Goal: Task Accomplishment & Management: Complete application form

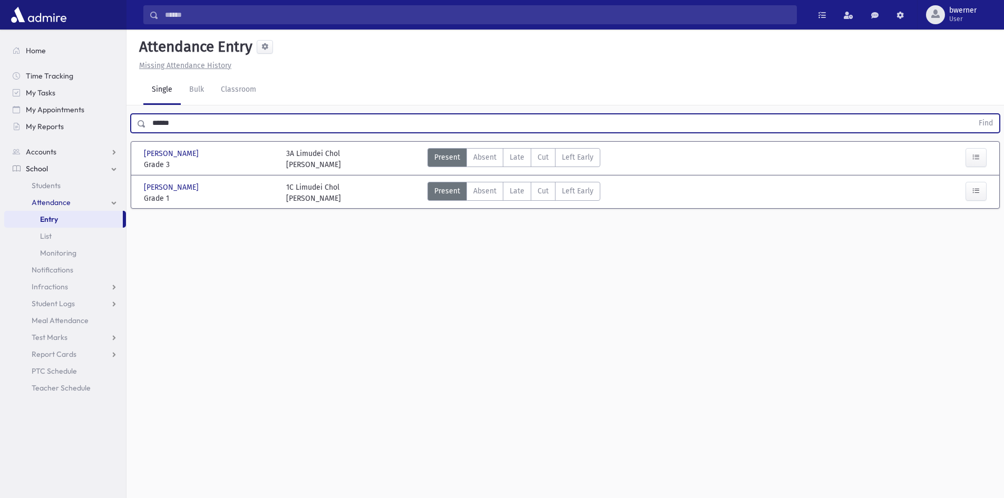
click at [540, 382] on div "Attendance Entry Missing Attendance History Single Bulk Classroom ****** Find S…" at bounding box center [565, 264] width 878 height 469
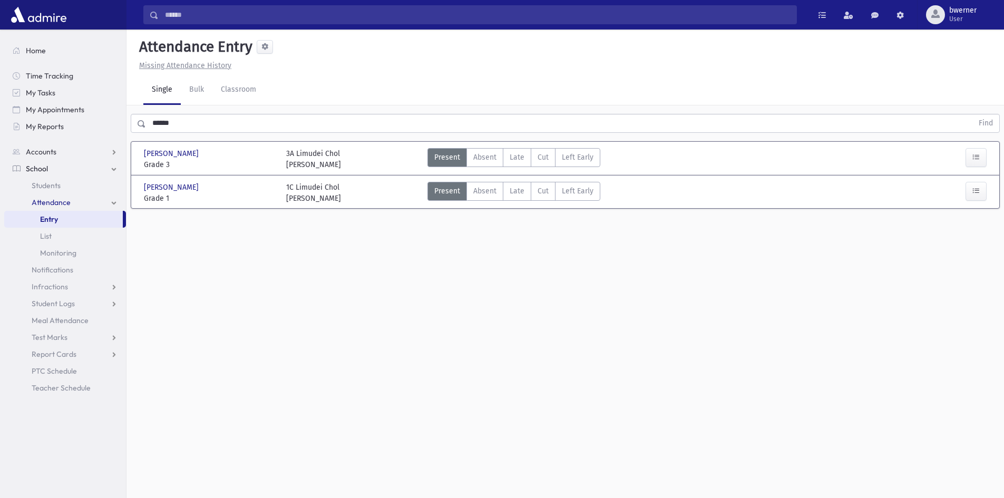
drag, startPoint x: 540, startPoint y: 387, endPoint x: 561, endPoint y: 415, distance: 35.4
click at [559, 413] on div "Attendance Entry Missing Attendance History Single Bulk Classroom ****** Find S…" at bounding box center [565, 264] width 878 height 469
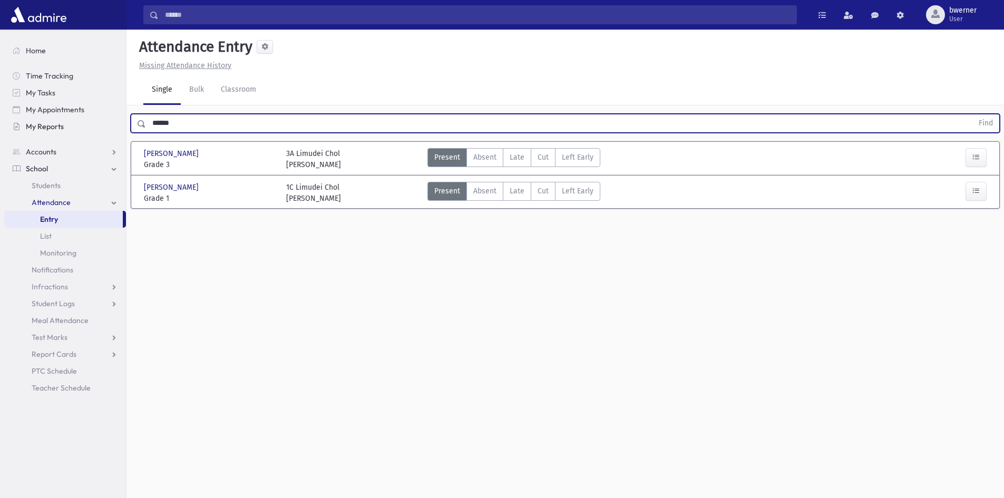
drag, startPoint x: 196, startPoint y: 120, endPoint x: 105, endPoint y: 119, distance: 90.7
click at [105, 119] on div "Search Results All Accounts" at bounding box center [502, 261] width 1004 height 522
type input "*****"
click at [972, 114] on button "Find" at bounding box center [985, 123] width 27 height 18
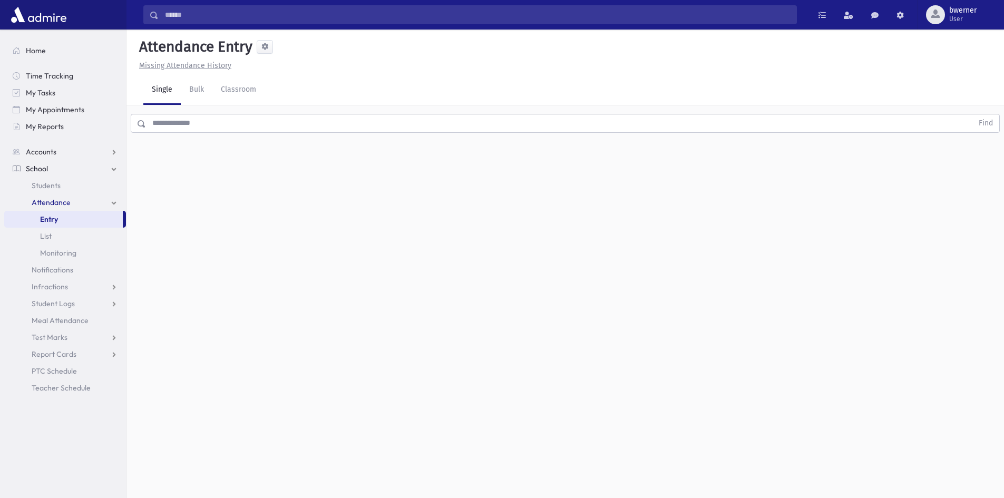
drag, startPoint x: 221, startPoint y: 121, endPoint x: 242, endPoint y: 110, distance: 23.8
click at [222, 121] on input "text" at bounding box center [559, 123] width 827 height 19
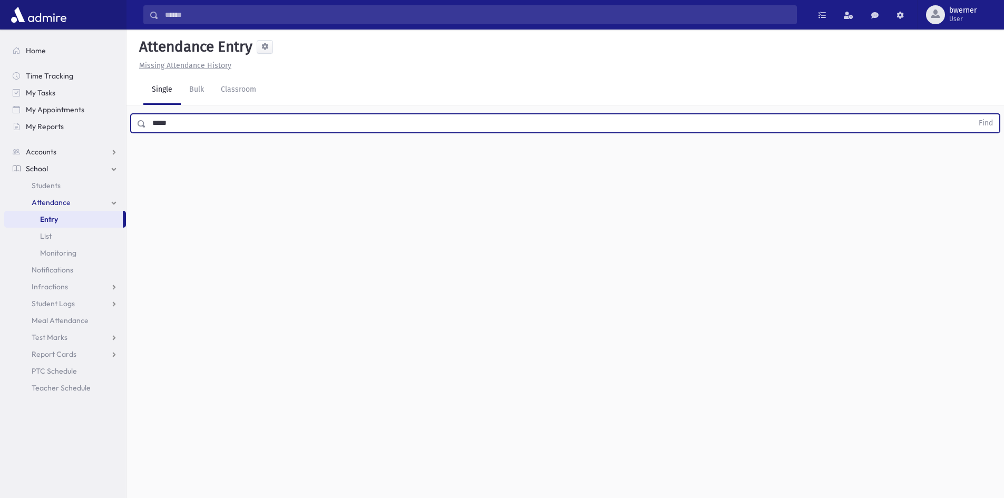
click at [972, 114] on button "Find" at bounding box center [985, 123] width 27 height 18
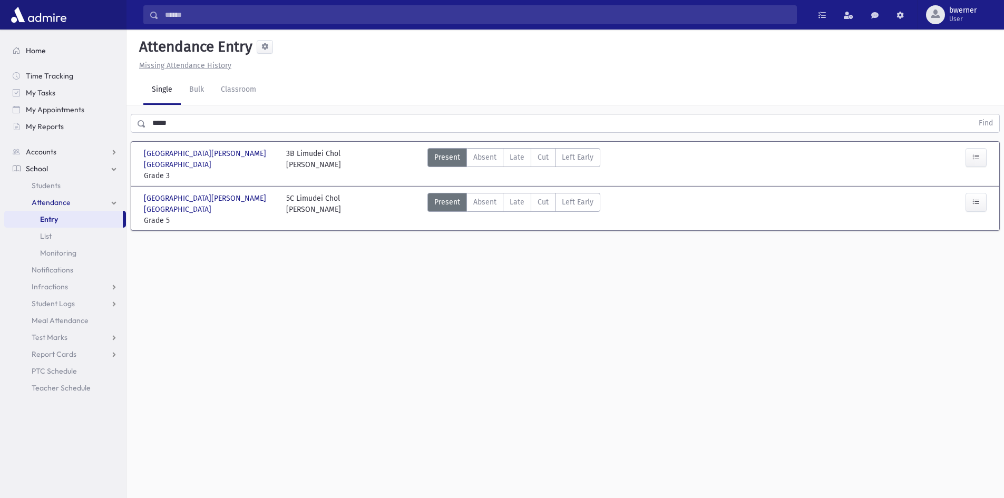
drag, startPoint x: 149, startPoint y: 161, endPoint x: 100, endPoint y: 45, distance: 126.1
click at [100, 45] on div "Search Results All Accounts" at bounding box center [502, 261] width 1004 height 522
click at [147, 45] on h5 "Attendance Entry" at bounding box center [194, 47] width 118 height 18
drag, startPoint x: 160, startPoint y: 65, endPoint x: 296, endPoint y: 247, distance: 226.7
click at [295, 247] on div "Attendance Entry Missing Attendance History Single Bulk Classroom ***** Find [G…" at bounding box center [565, 264] width 878 height 469
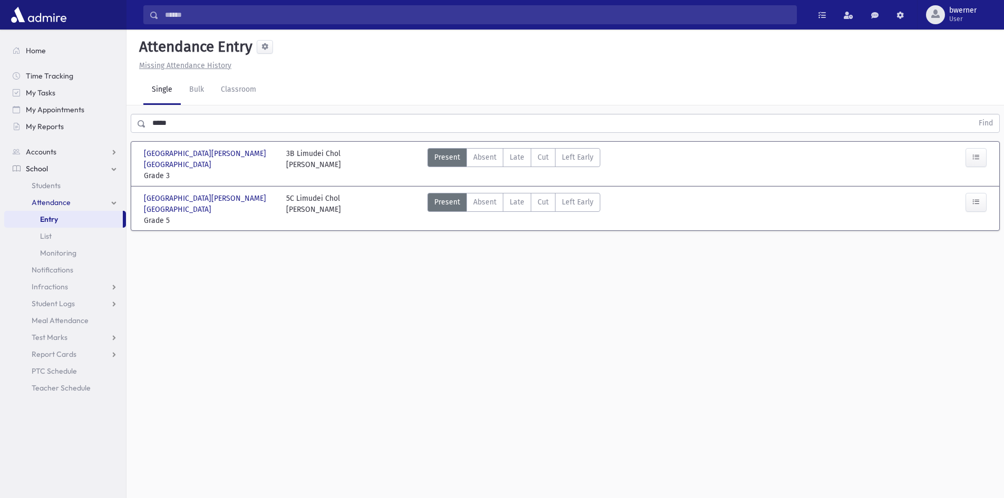
click at [296, 247] on div "Attendance Entry Missing Attendance History Single Bulk Classroom ***** Find [G…" at bounding box center [565, 264] width 878 height 469
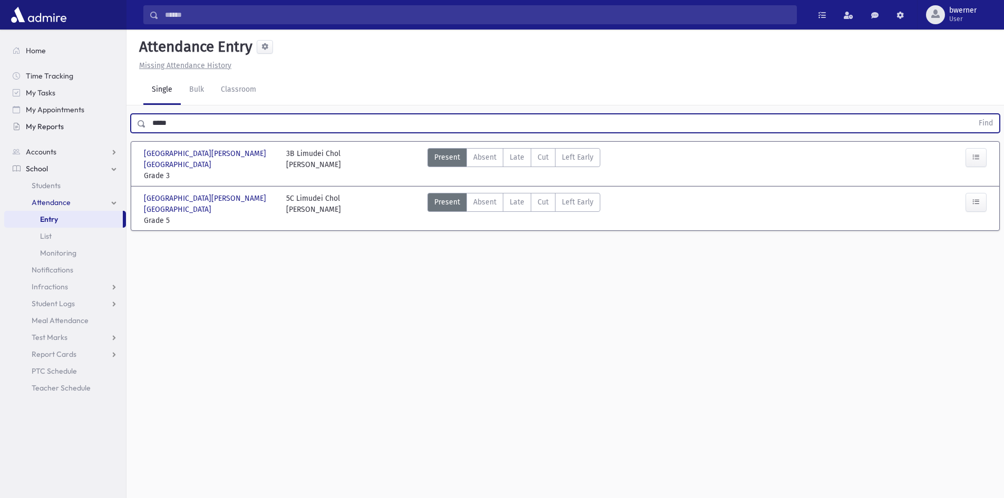
drag, startPoint x: 196, startPoint y: 119, endPoint x: 103, endPoint y: 119, distance: 92.8
click at [103, 119] on div "Search Results All Accounts" at bounding box center [502, 261] width 1004 height 522
click at [972, 114] on button "Find" at bounding box center [985, 123] width 27 height 18
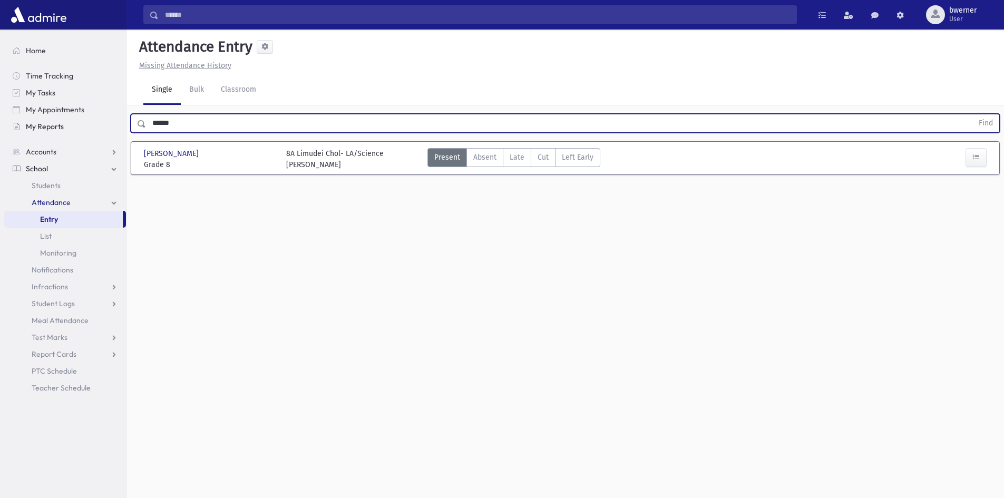
drag, startPoint x: 193, startPoint y: 126, endPoint x: 125, endPoint y: 128, distance: 68.0
click at [114, 118] on div "Search Results All Accounts" at bounding box center [502, 261] width 1004 height 522
click at [972, 114] on button "Find" at bounding box center [985, 123] width 27 height 18
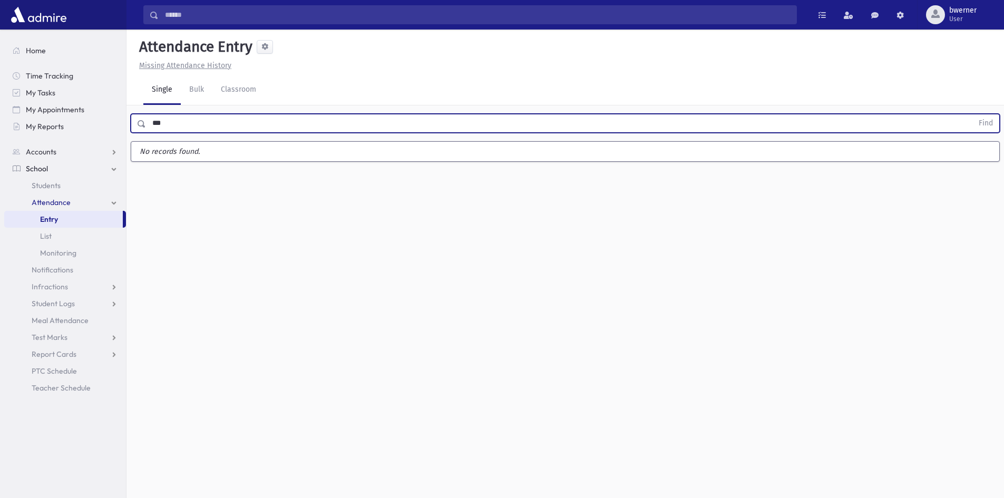
click at [972, 114] on button "Find" at bounding box center [985, 123] width 27 height 18
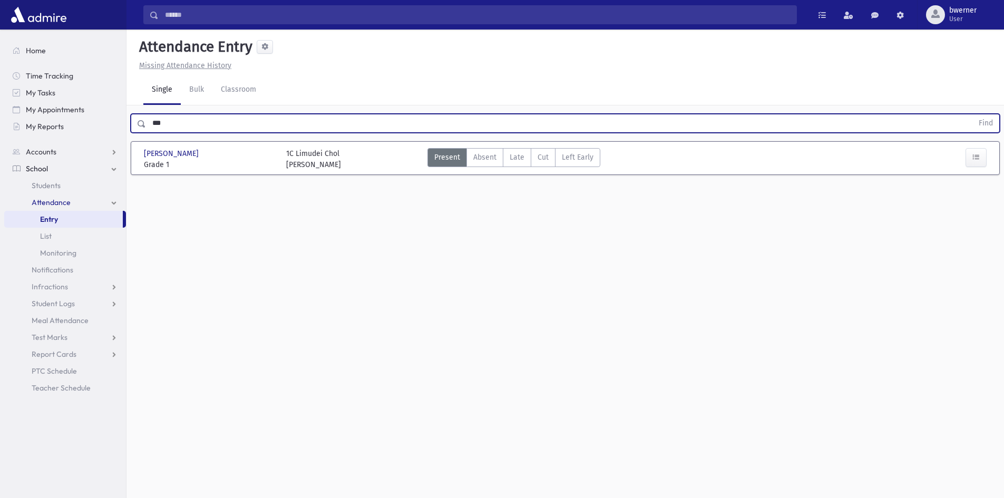
drag, startPoint x: 166, startPoint y: 118, endPoint x: 209, endPoint y: 139, distance: 47.9
click at [86, 96] on div "Search Results All Accounts" at bounding box center [502, 261] width 1004 height 522
click at [972, 114] on button "Find" at bounding box center [985, 123] width 27 height 18
drag, startPoint x: 208, startPoint y: 118, endPoint x: 127, endPoint y: 120, distance: 81.2
click at [127, 120] on div "**** Find" at bounding box center [565, 121] width 878 height 32
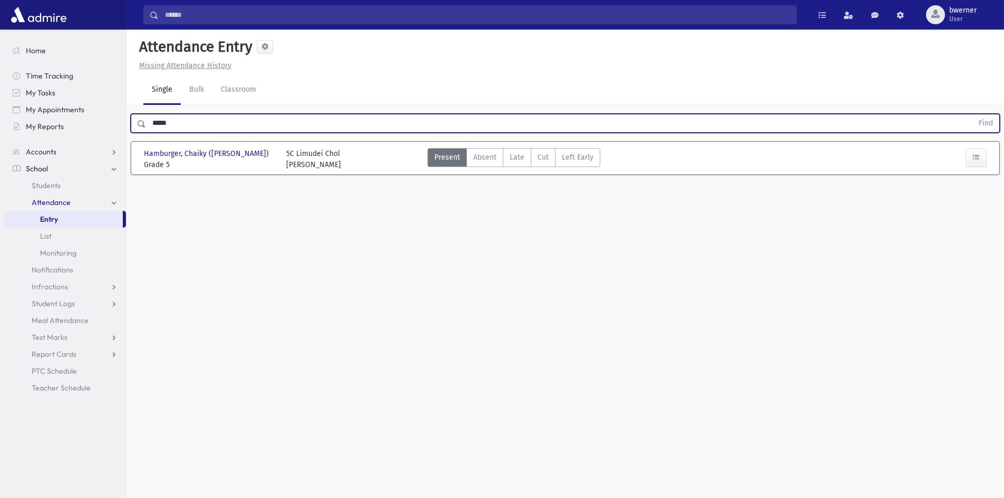
click at [972, 114] on button "Find" at bounding box center [985, 123] width 27 height 18
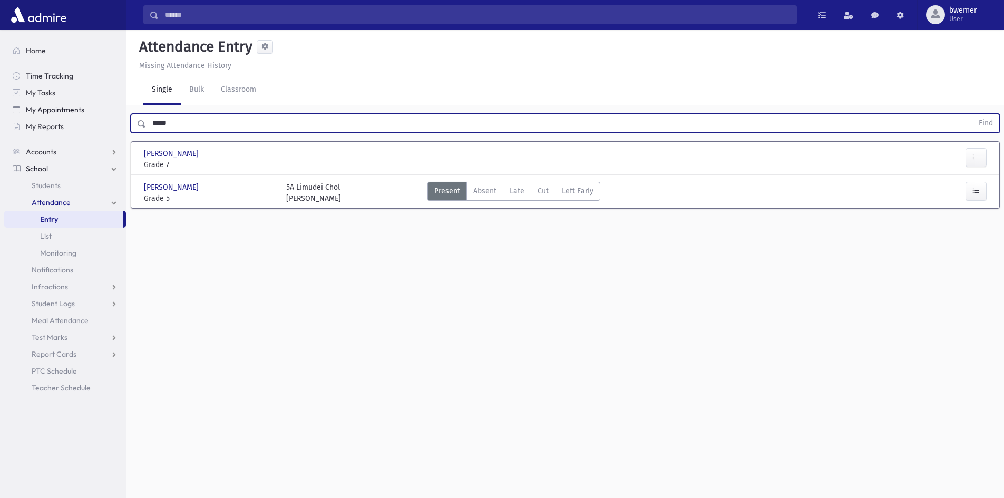
drag, startPoint x: 197, startPoint y: 122, endPoint x: 110, endPoint y: 110, distance: 87.3
click at [110, 110] on div "Search Results All Accounts" at bounding box center [502, 261] width 1004 height 522
click at [972, 114] on button "Find" at bounding box center [985, 123] width 27 height 18
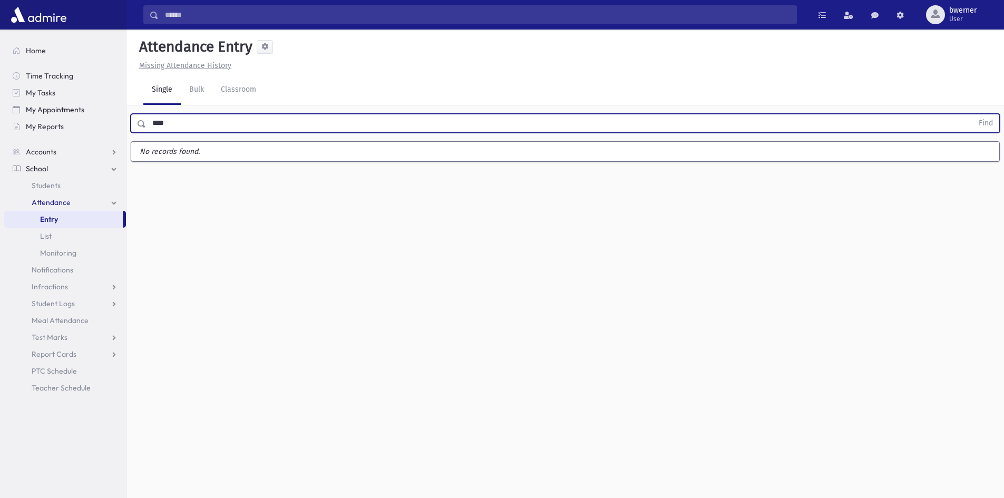
click at [972, 114] on button "Find" at bounding box center [985, 123] width 27 height 18
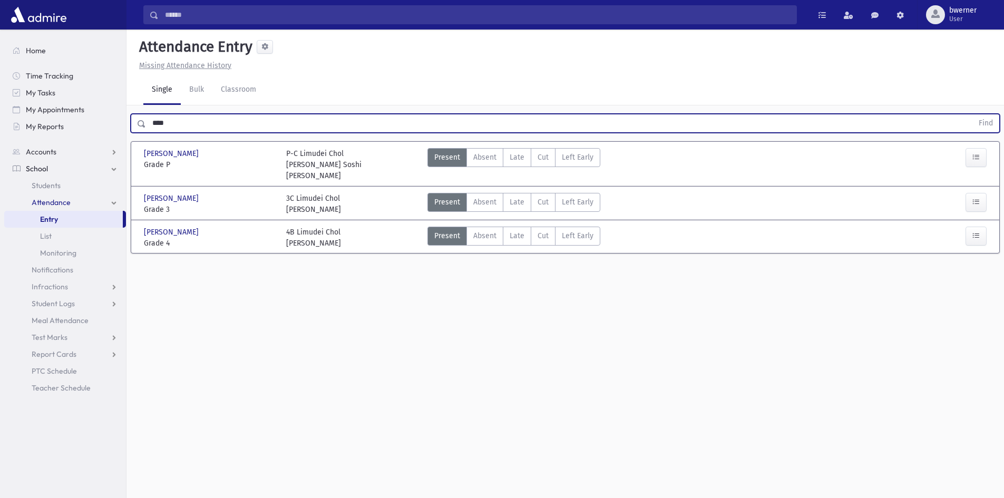
click at [127, 120] on div "**** Find" at bounding box center [565, 121] width 878 height 32
click at [972, 114] on button "Find" at bounding box center [985, 123] width 27 height 18
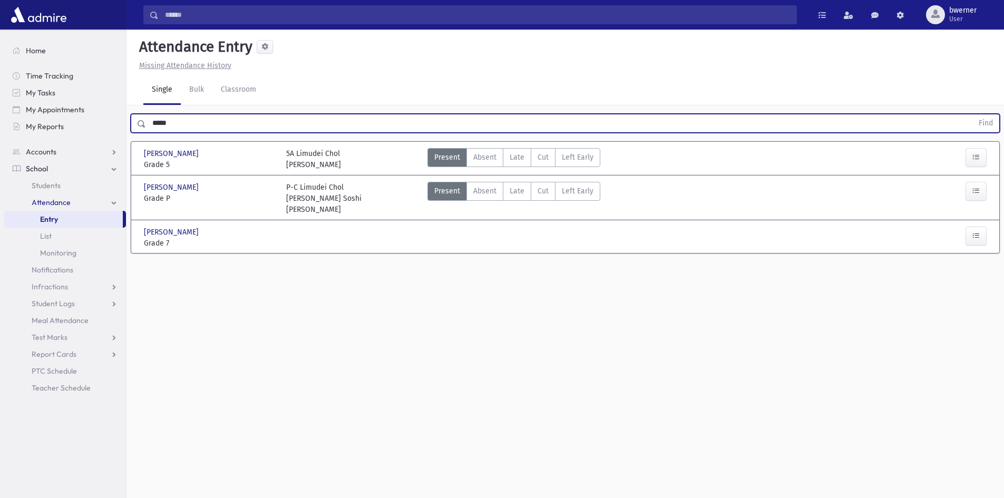
drag, startPoint x: 169, startPoint y: 121, endPoint x: 138, endPoint y: 125, distance: 31.4
click at [138, 125] on div "***** Find" at bounding box center [565, 123] width 869 height 19
click at [972, 114] on button "Find" at bounding box center [985, 123] width 27 height 18
drag, startPoint x: 177, startPoint y: 115, endPoint x: 81, endPoint y: 115, distance: 95.9
click at [83, 115] on div "Search Results All Accounts" at bounding box center [502, 261] width 1004 height 522
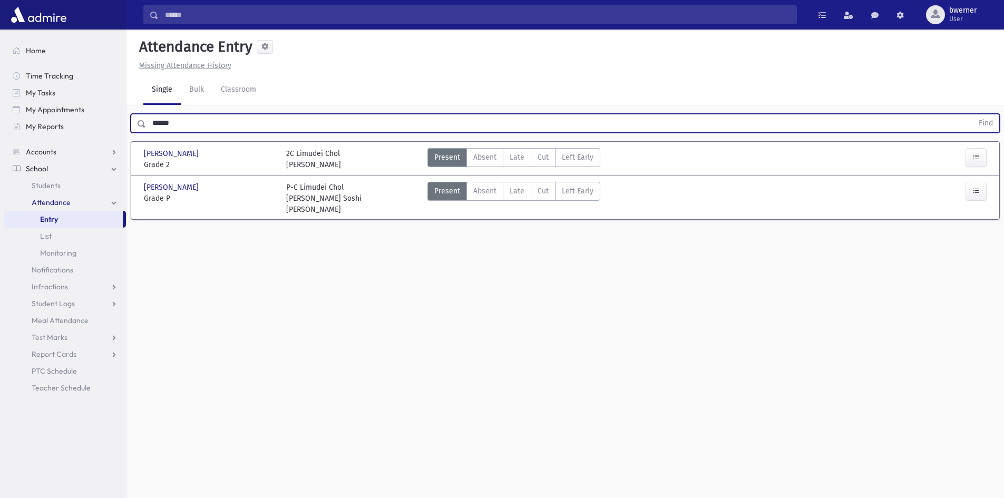
click at [972, 114] on button "Find" at bounding box center [985, 123] width 27 height 18
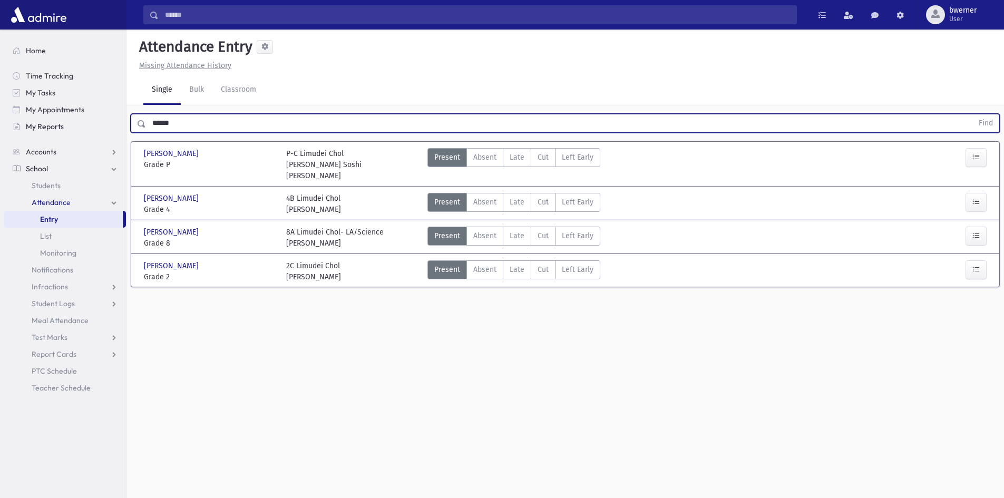
drag, startPoint x: 181, startPoint y: 121, endPoint x: 116, endPoint y: 120, distance: 64.8
click at [116, 120] on div "Search Results All Accounts" at bounding box center [502, 261] width 1004 height 522
click at [972, 114] on button "Find" at bounding box center [985, 123] width 27 height 18
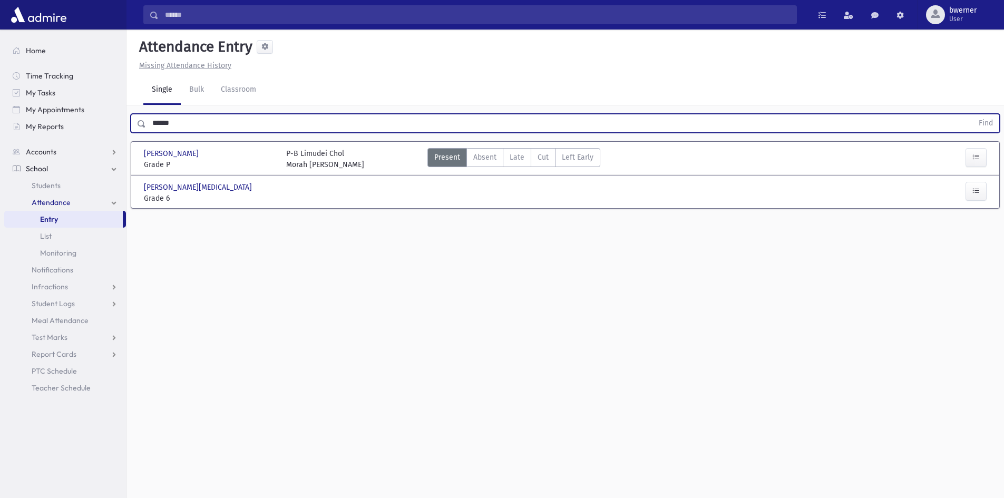
drag, startPoint x: 176, startPoint y: 128, endPoint x: 148, endPoint y: 133, distance: 27.8
click at [149, 132] on input "******" at bounding box center [559, 123] width 827 height 19
click at [972, 114] on button "Find" at bounding box center [985, 123] width 27 height 18
drag, startPoint x: 169, startPoint y: 125, endPoint x: 142, endPoint y: 122, distance: 27.0
click at [142, 122] on div "**** Find" at bounding box center [565, 123] width 869 height 19
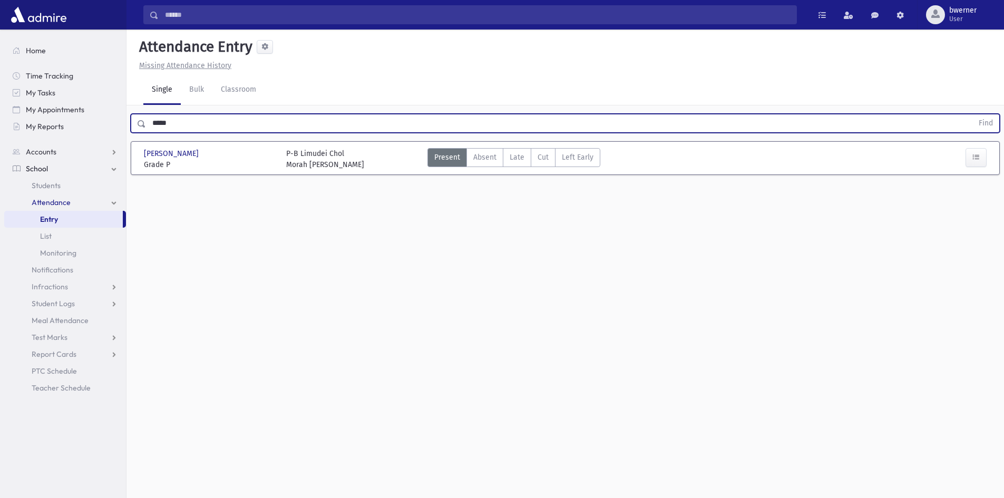
click at [972, 114] on button "Find" at bounding box center [985, 123] width 27 height 18
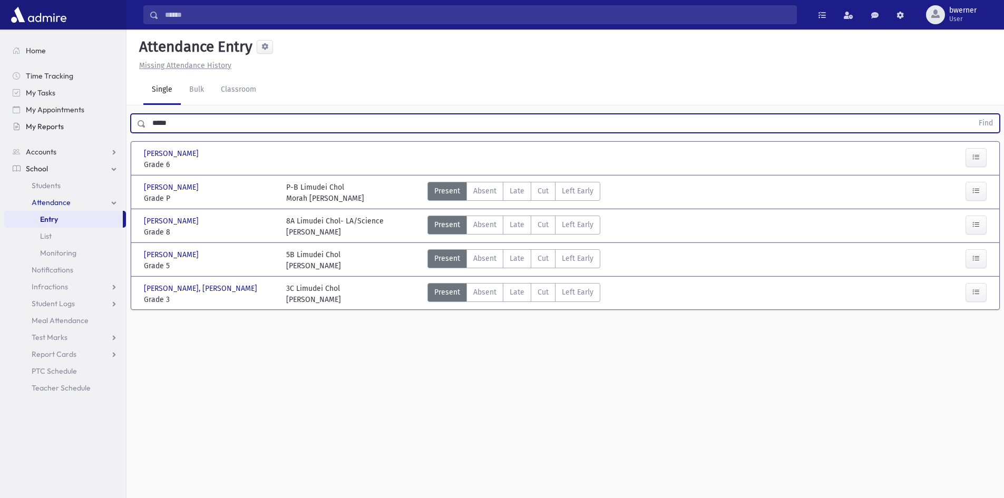
drag, startPoint x: 196, startPoint y: 132, endPoint x: 120, endPoint y: 132, distance: 75.9
click at [120, 132] on div "Search Results All Accounts" at bounding box center [502, 261] width 1004 height 522
click at [972, 114] on button "Find" at bounding box center [985, 123] width 27 height 18
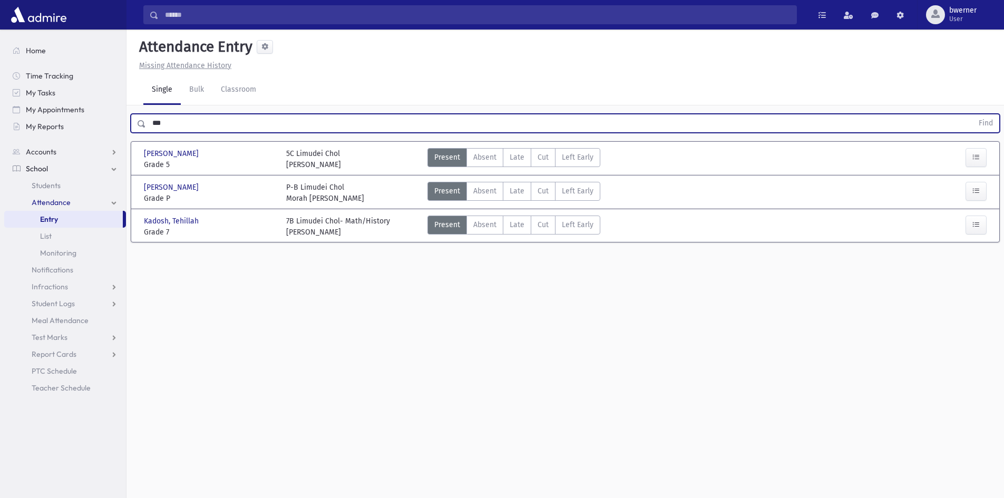
drag, startPoint x: 172, startPoint y: 128, endPoint x: 142, endPoint y: 128, distance: 30.0
click at [142, 128] on div "*** Find" at bounding box center [565, 123] width 869 height 19
click at [972, 114] on button "Find" at bounding box center [985, 123] width 27 height 18
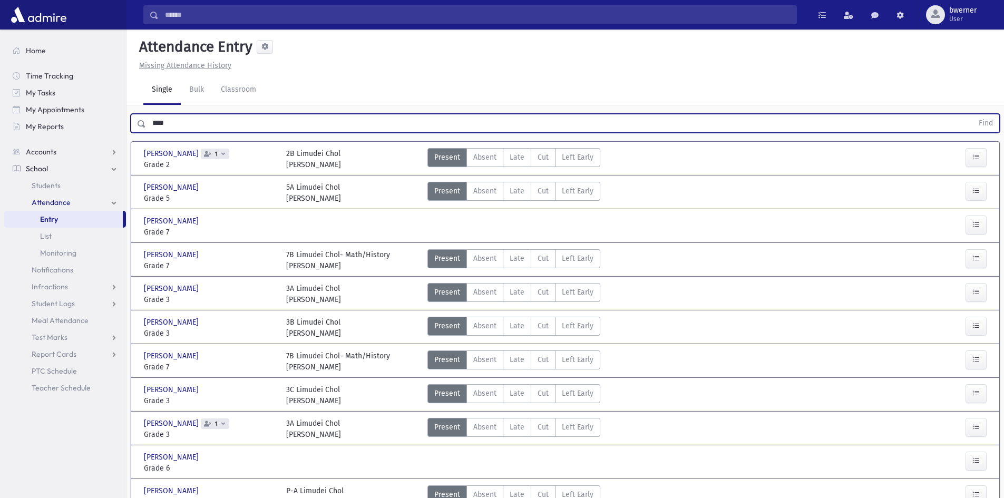
click at [972, 114] on button "Find" at bounding box center [985, 123] width 27 height 18
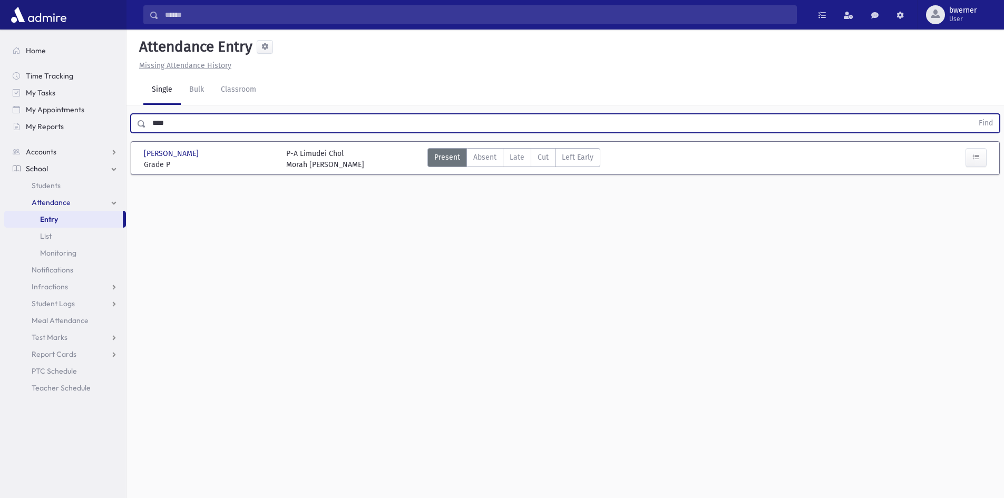
drag, startPoint x: 176, startPoint y: 119, endPoint x: 147, endPoint y: 122, distance: 29.2
click at [148, 121] on input "****" at bounding box center [559, 123] width 827 height 19
click at [972, 114] on button "Find" at bounding box center [985, 123] width 27 height 18
drag, startPoint x: 162, startPoint y: 125, endPoint x: 118, endPoint y: 126, distance: 44.3
click at [120, 125] on div "Search Results All Accounts" at bounding box center [502, 261] width 1004 height 522
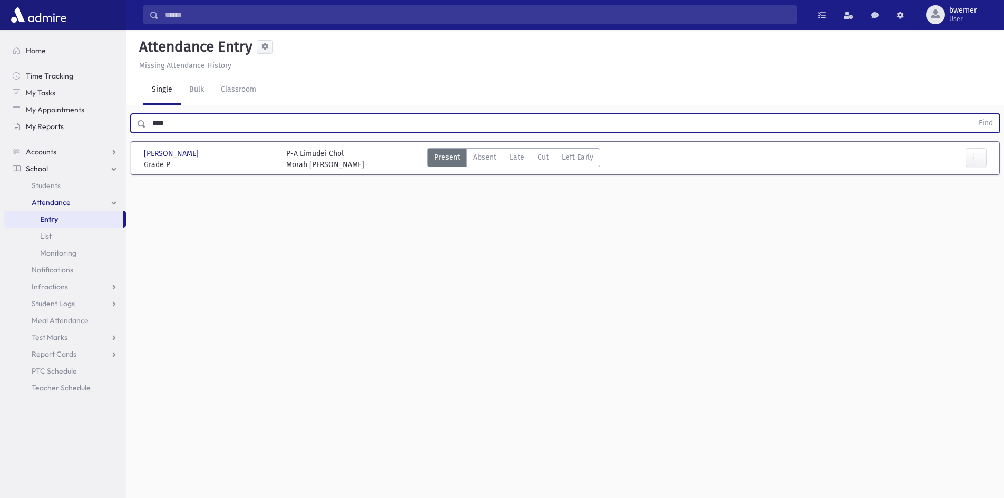
click at [972, 114] on button "Find" at bounding box center [985, 123] width 27 height 18
drag, startPoint x: 187, startPoint y: 128, endPoint x: 122, endPoint y: 123, distance: 65.5
click at [122, 123] on div "Search Results All Accounts" at bounding box center [502, 261] width 1004 height 522
click at [972, 114] on button "Find" at bounding box center [985, 123] width 27 height 18
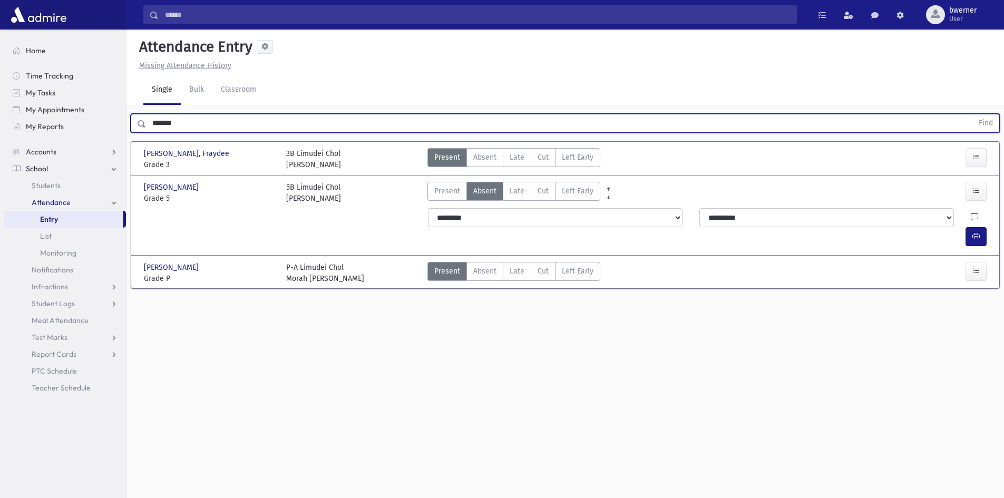
drag, startPoint x: 204, startPoint y: 128, endPoint x: 126, endPoint y: 126, distance: 78.5
click at [126, 126] on div "******* Find" at bounding box center [565, 121] width 878 height 32
click at [972, 114] on button "Find" at bounding box center [985, 123] width 27 height 18
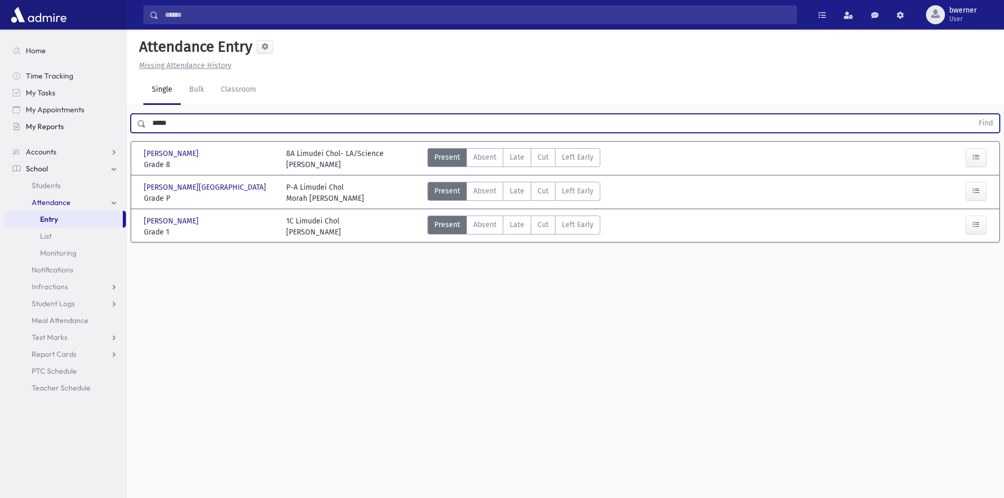
drag, startPoint x: 177, startPoint y: 123, endPoint x: 115, endPoint y: 126, distance: 61.7
click at [115, 126] on div "Search Results All Accounts" at bounding box center [502, 261] width 1004 height 522
click at [972, 114] on button "Find" at bounding box center [985, 123] width 27 height 18
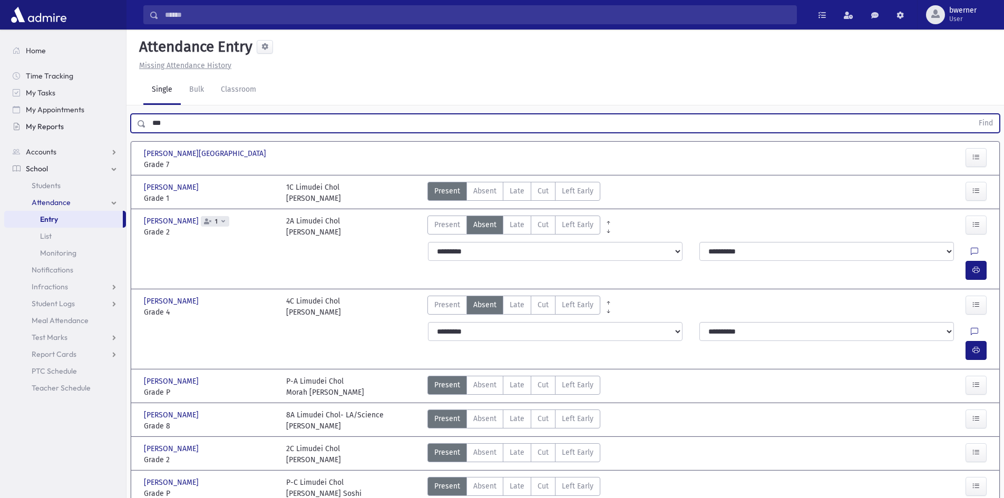
drag, startPoint x: 177, startPoint y: 121, endPoint x: 112, endPoint y: 120, distance: 65.4
click at [113, 120] on div "Search Results All Accounts" at bounding box center [502, 276] width 1004 height 553
click at [972, 114] on button "Find" at bounding box center [985, 123] width 27 height 18
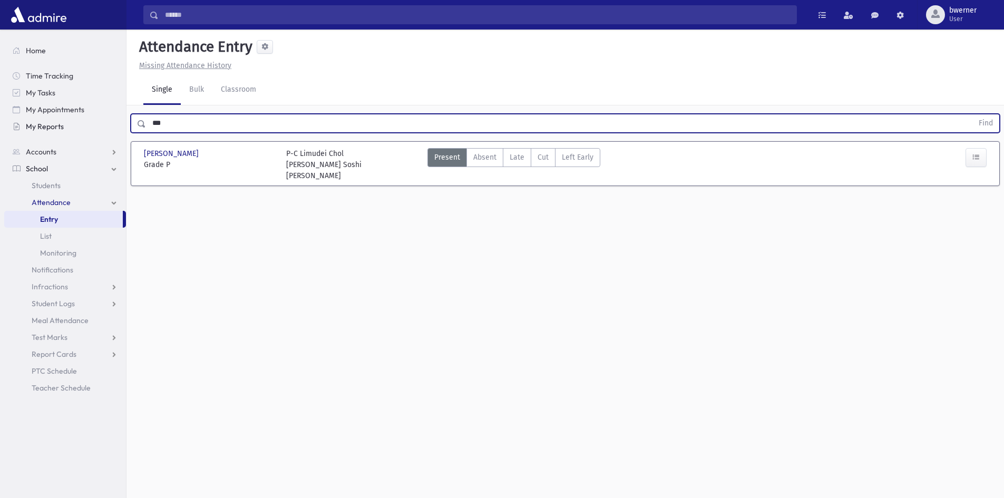
drag, startPoint x: 189, startPoint y: 121, endPoint x: 93, endPoint y: 121, distance: 95.9
click at [93, 121] on div "Search Results All Accounts" at bounding box center [502, 261] width 1004 height 522
click at [972, 114] on button "Find" at bounding box center [985, 123] width 27 height 18
drag, startPoint x: 165, startPoint y: 124, endPoint x: 118, endPoint y: 124, distance: 46.9
click at [118, 124] on div "Search Results All Accounts" at bounding box center [502, 261] width 1004 height 522
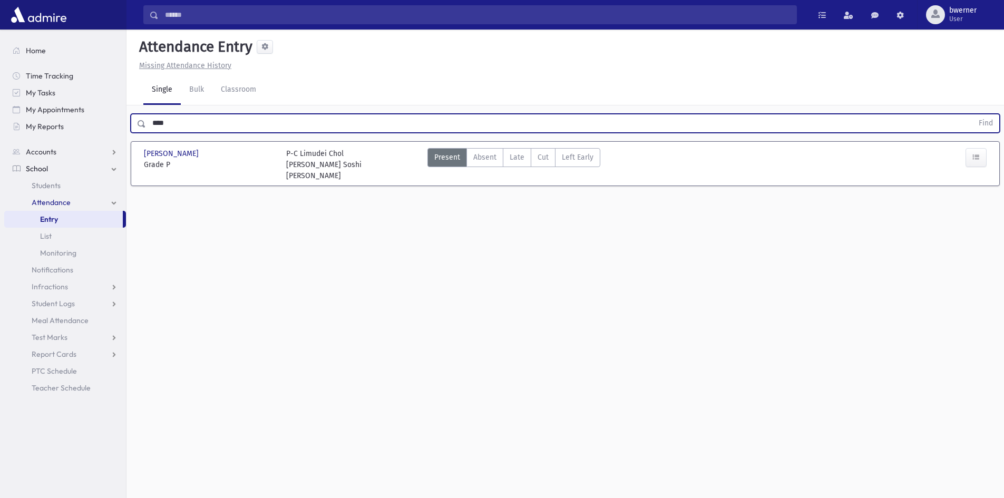
click at [972, 114] on button "Find" at bounding box center [985, 123] width 27 height 18
drag, startPoint x: 181, startPoint y: 128, endPoint x: 133, endPoint y: 138, distance: 48.9
click at [134, 138] on div "**** Find [PERSON_NAME] [PERSON_NAME] Grade P Grade P P-C Limudei [PERSON_NAME]…" at bounding box center [565, 169] width 878 height 129
click at [972, 114] on button "Find" at bounding box center [985, 123] width 27 height 18
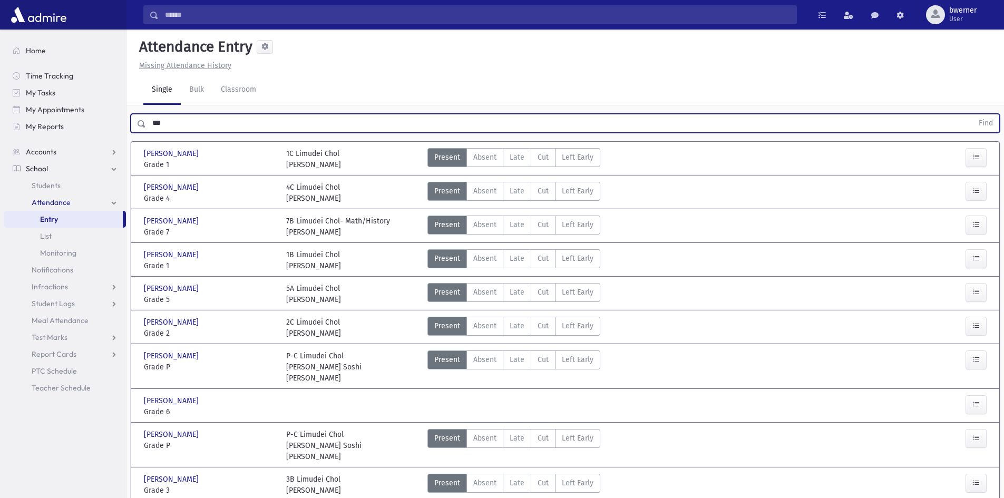
click at [972, 114] on button "Find" at bounding box center [985, 123] width 27 height 18
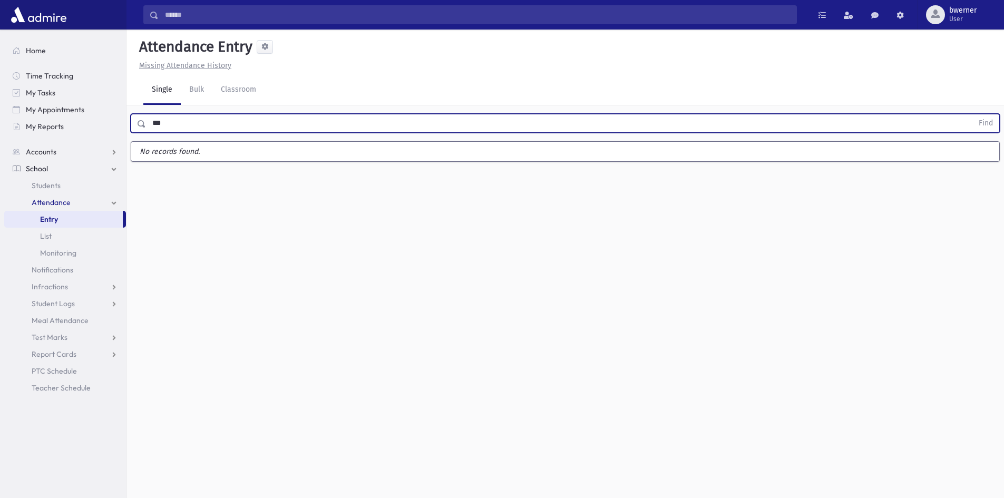
click at [972, 114] on button "Find" at bounding box center [985, 123] width 27 height 18
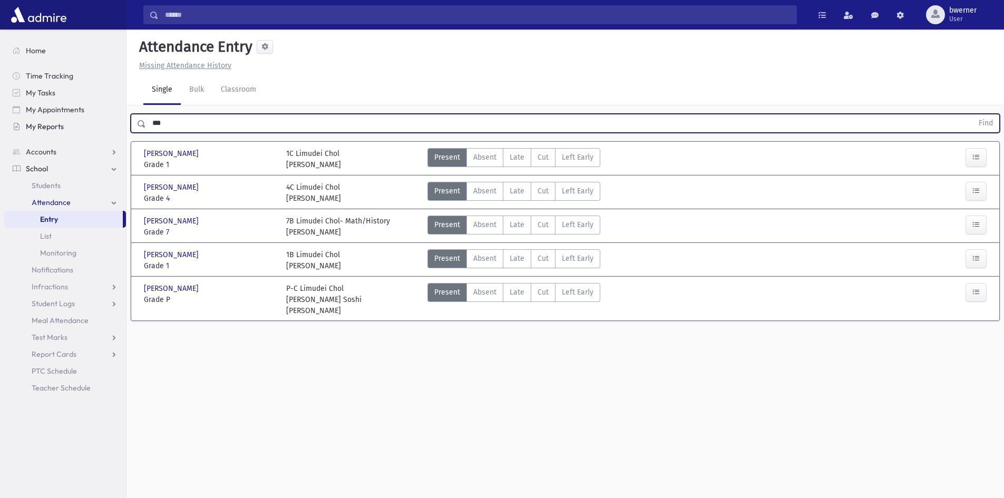
drag, startPoint x: 174, startPoint y: 125, endPoint x: 99, endPoint y: 118, distance: 76.2
click at [99, 118] on div "Search Results All Accounts" at bounding box center [502, 261] width 1004 height 522
type input "*****"
click at [972, 114] on button "Find" at bounding box center [985, 123] width 27 height 18
